Goal: Task Accomplishment & Management: Manage account settings

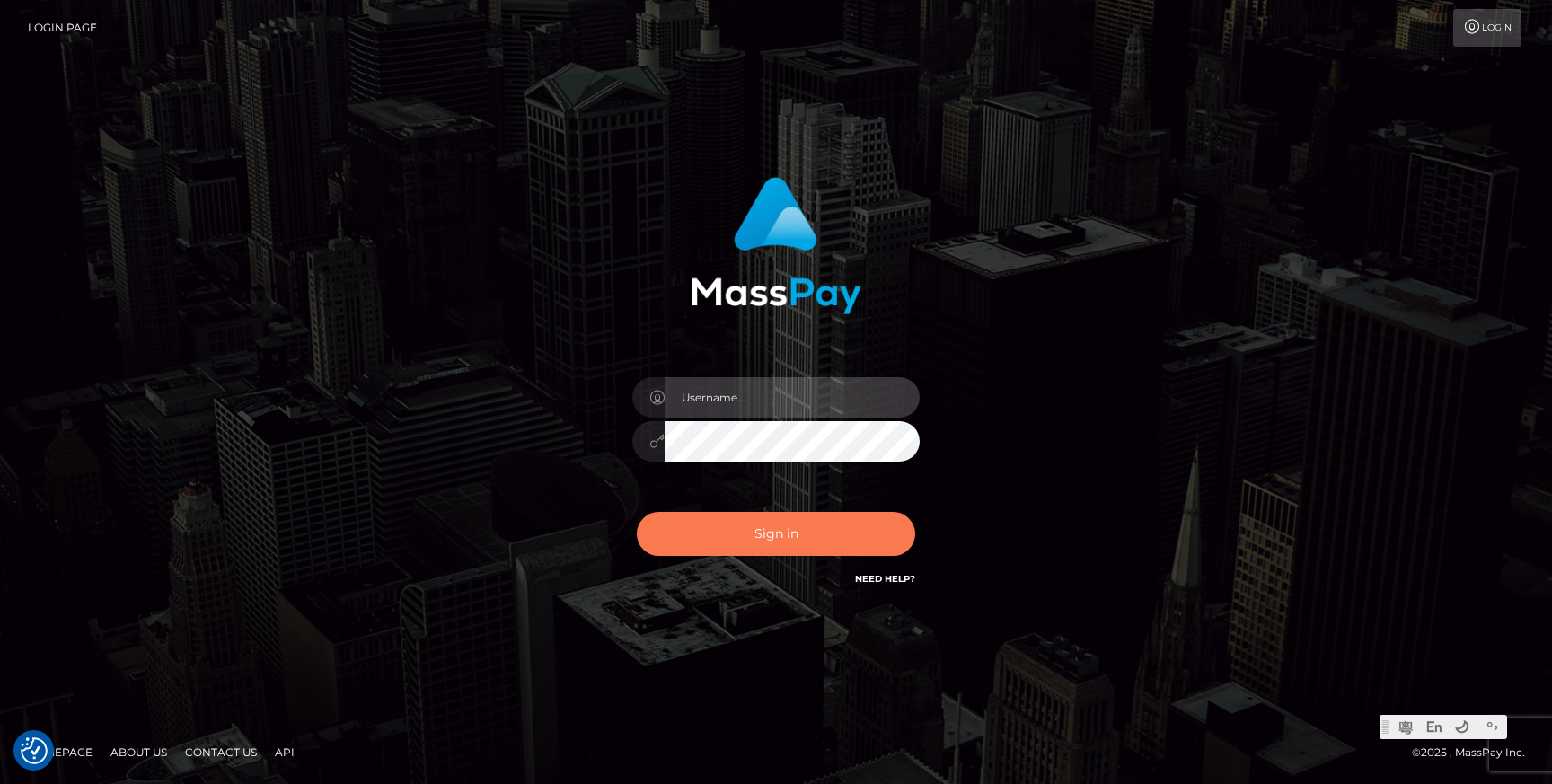
type input "Jonhill.barry"
click at [749, 524] on button "Sign in" at bounding box center [775, 533] width 278 height 44
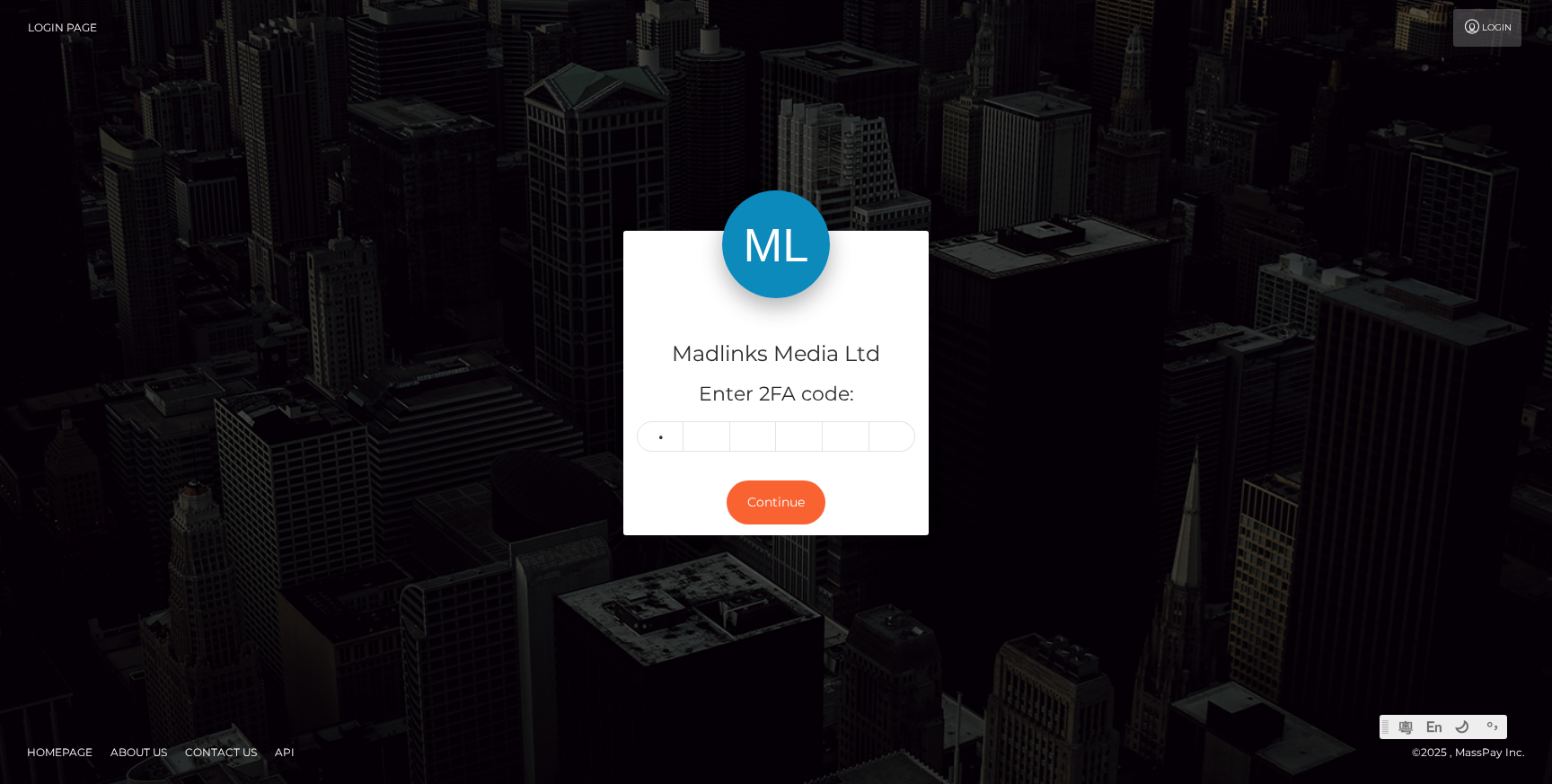
type input "4"
type input "0"
type input "3"
type input "9"
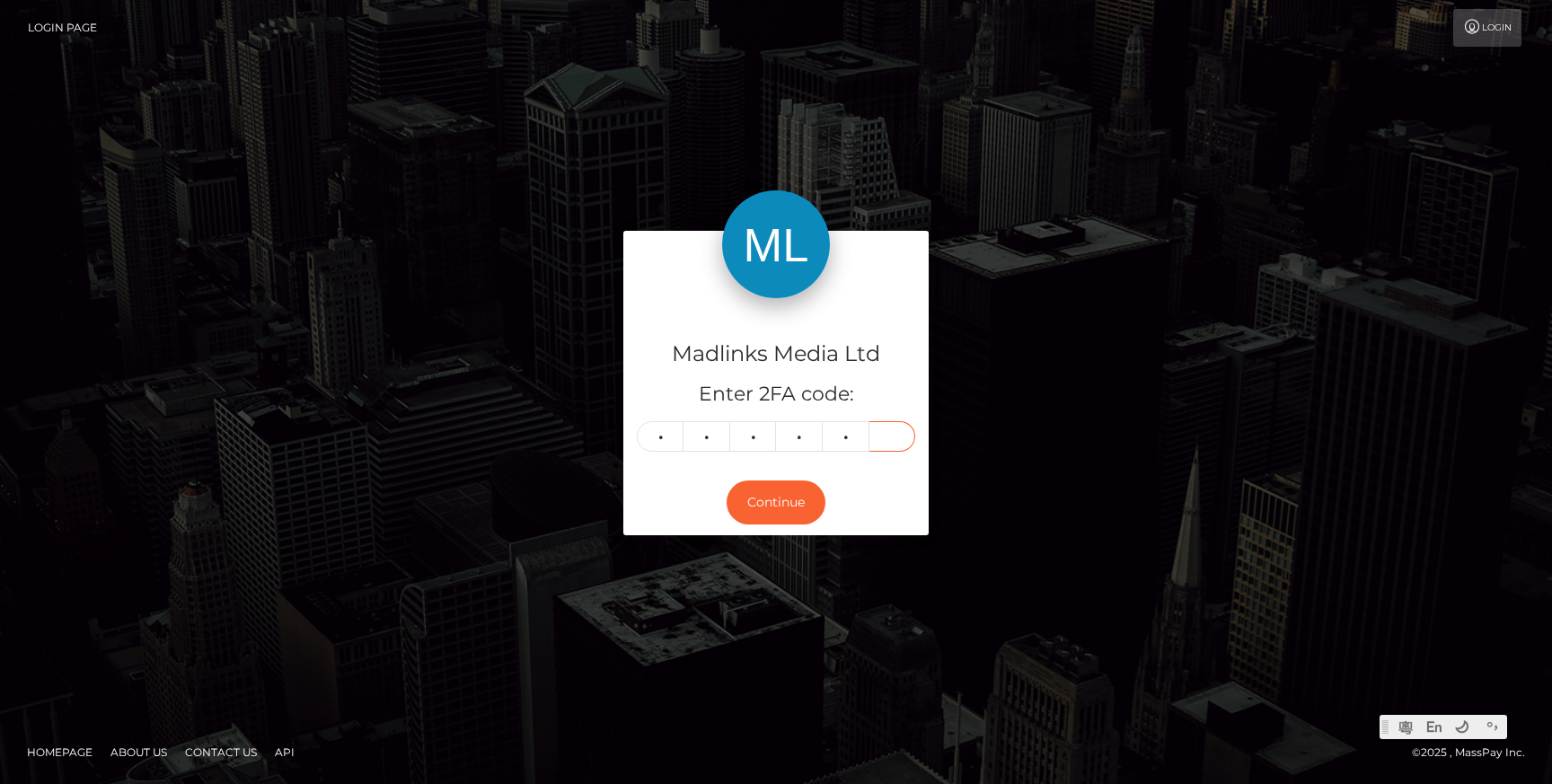
type input "0"
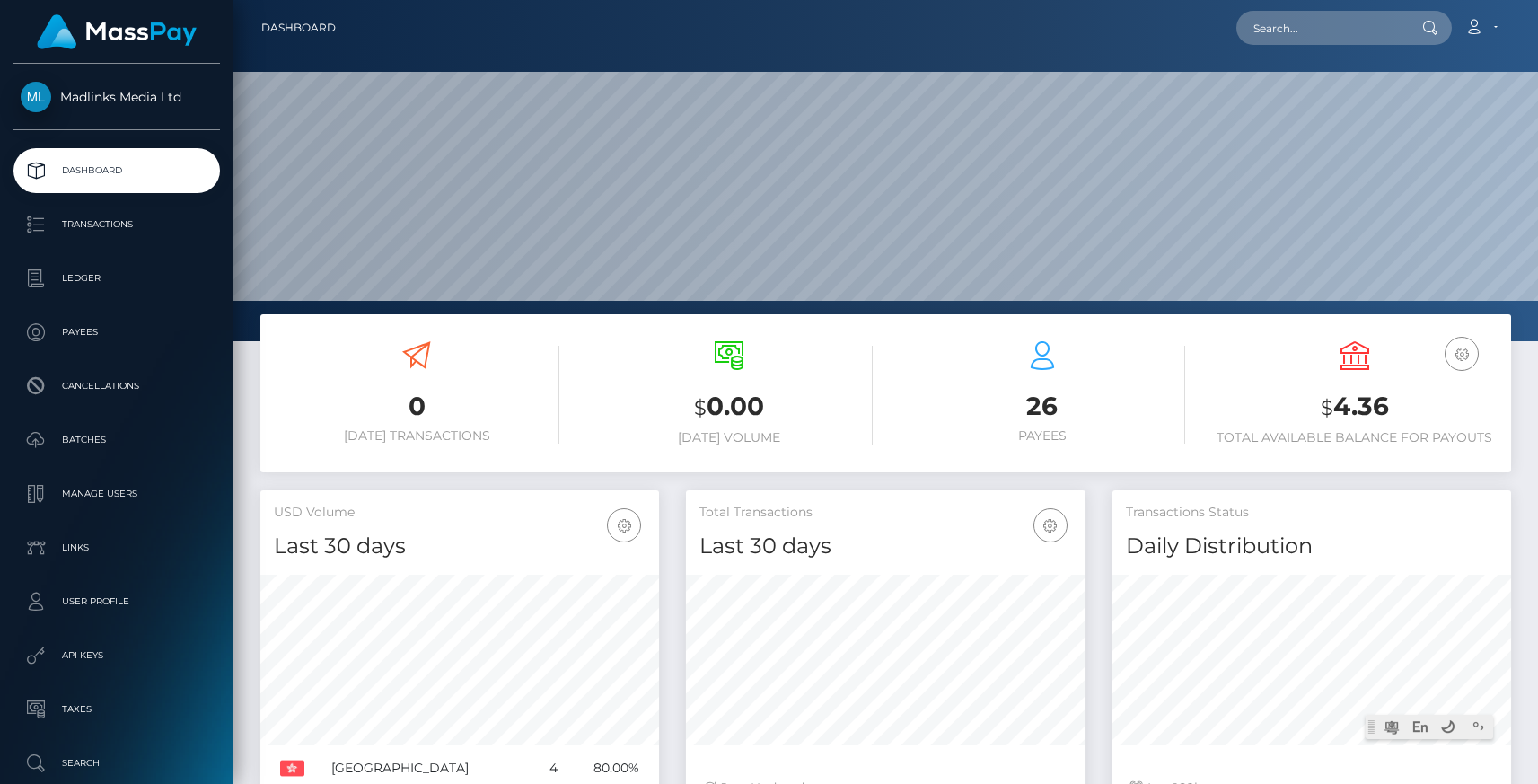
scroll to position [318, 399]
click at [43, 222] on p "Transactions" at bounding box center [117, 224] width 192 height 27
